Goal: Information Seeking & Learning: Learn about a topic

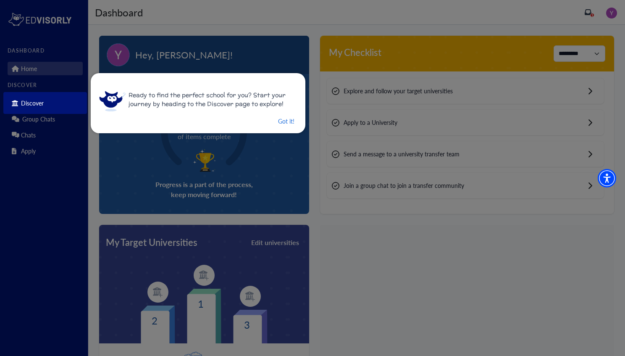
scroll to position [64, 0]
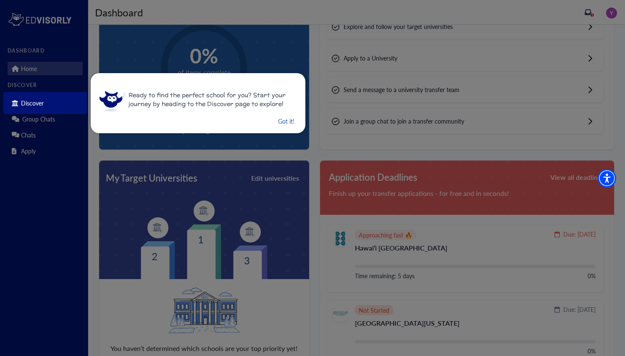
click at [277, 123] on button "Got it!" at bounding box center [286, 121] width 18 height 11
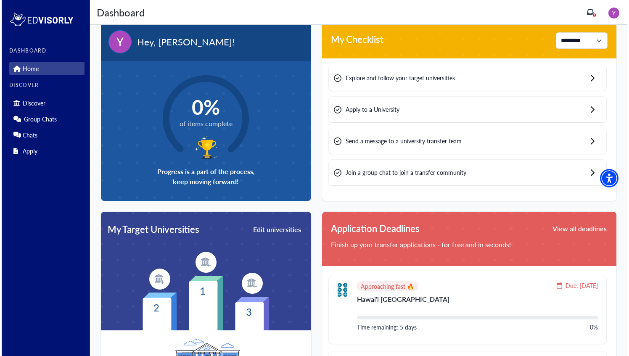
scroll to position [0, 0]
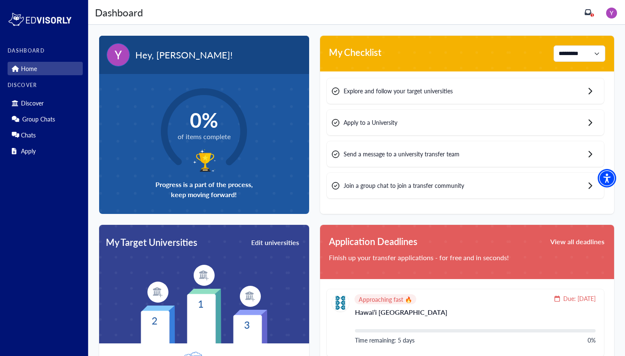
click at [59, 111] on div "Discover Group Chats Chats Apply" at bounding box center [45, 126] width 75 height 64
click at [31, 107] on link "Discover" at bounding box center [45, 102] width 75 height 13
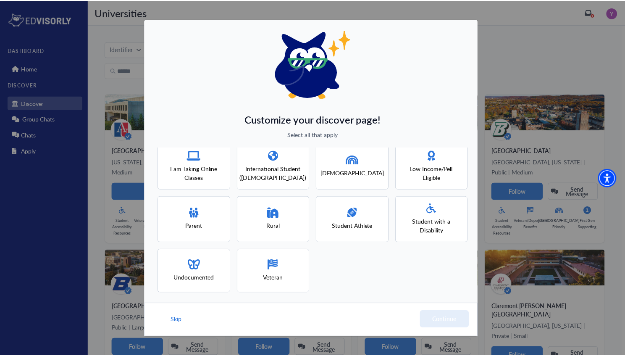
scroll to position [64, 0]
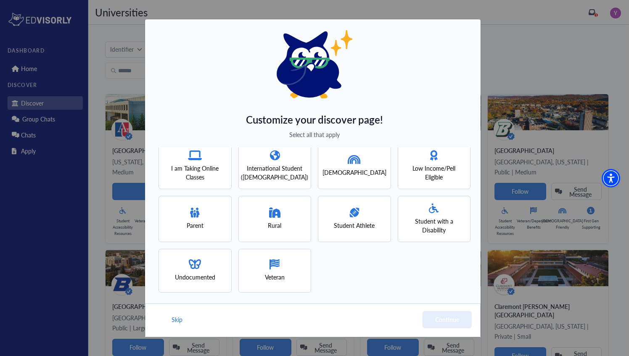
click at [170, 311] on div "Skip Continue" at bounding box center [312, 320] width 335 height 34
click at [175, 317] on button "Skip" at bounding box center [177, 319] width 13 height 17
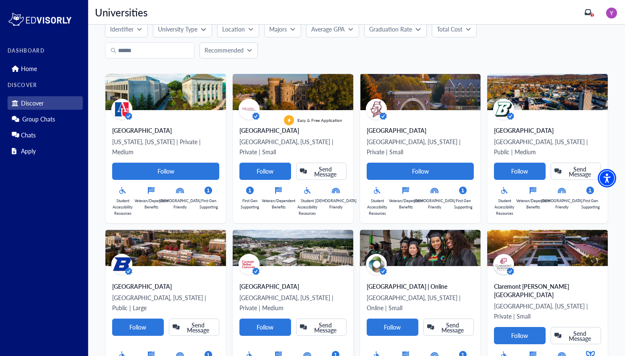
scroll to position [0, 0]
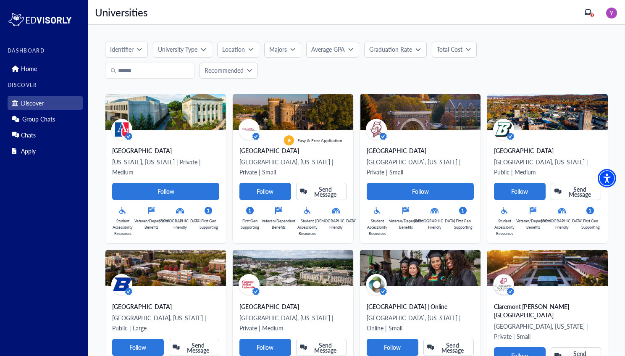
click at [450, 50] on p "Total Cost" at bounding box center [450, 49] width 26 height 9
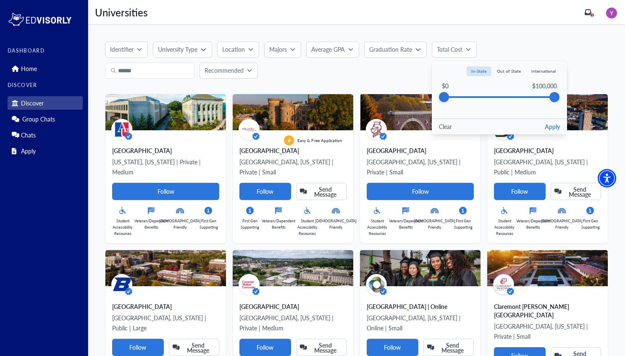
click at [409, 47] on p "Graduation Rate" at bounding box center [390, 49] width 43 height 9
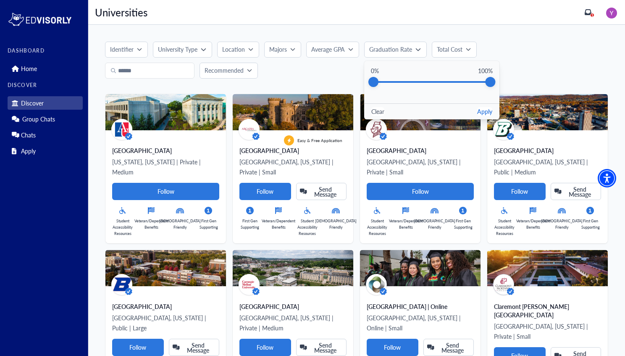
click at [196, 49] on p "University Type" at bounding box center [177, 49] width 39 height 9
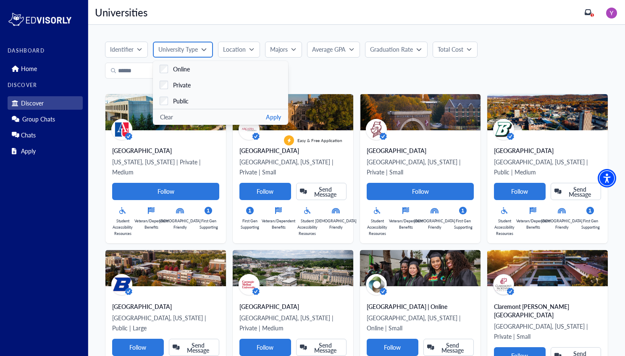
click at [196, 49] on p "University Type" at bounding box center [177, 49] width 39 height 9
